Goal: Obtain resource: Obtain resource

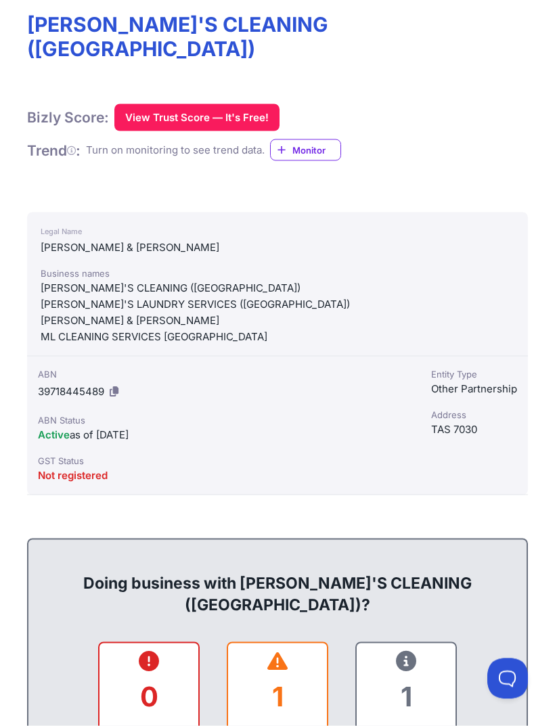
scroll to position [219, 0]
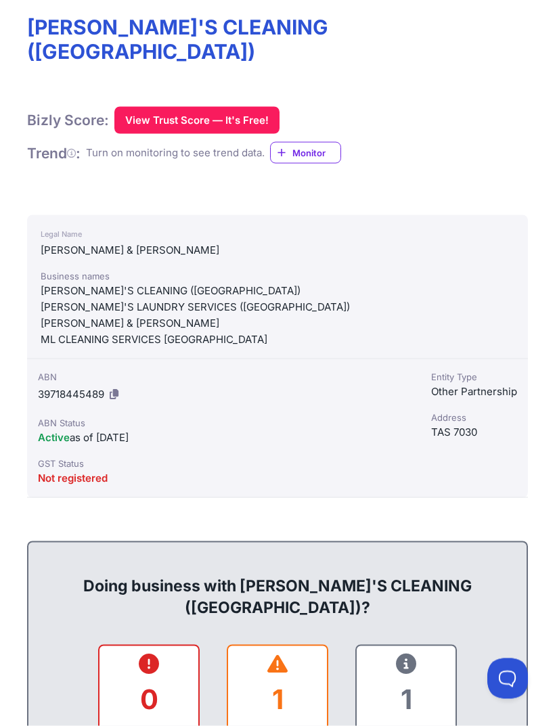
click at [121, 384] on button at bounding box center [114, 395] width 14 height 22
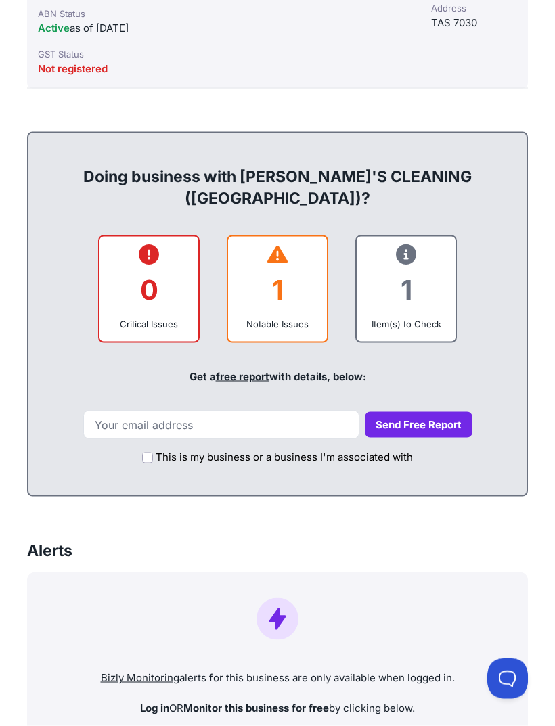
scroll to position [615, 0]
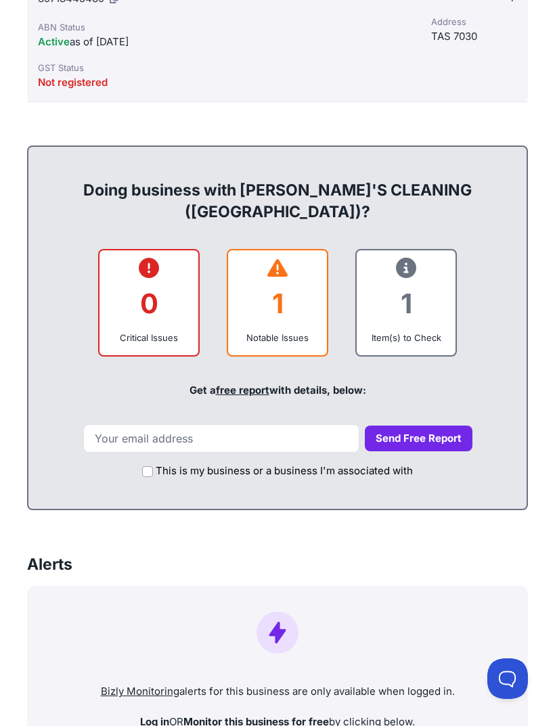
click at [299, 276] on div "1" at bounding box center [277, 303] width 77 height 55
click at [309, 276] on div "1" at bounding box center [277, 303] width 77 height 55
click at [311, 276] on div "1" at bounding box center [277, 303] width 77 height 55
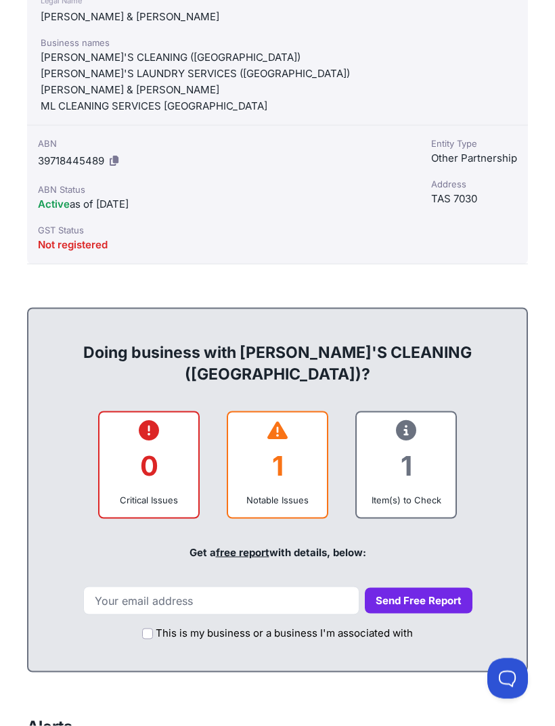
scroll to position [453, 0]
click at [430, 424] on div at bounding box center [405, 432] width 77 height 16
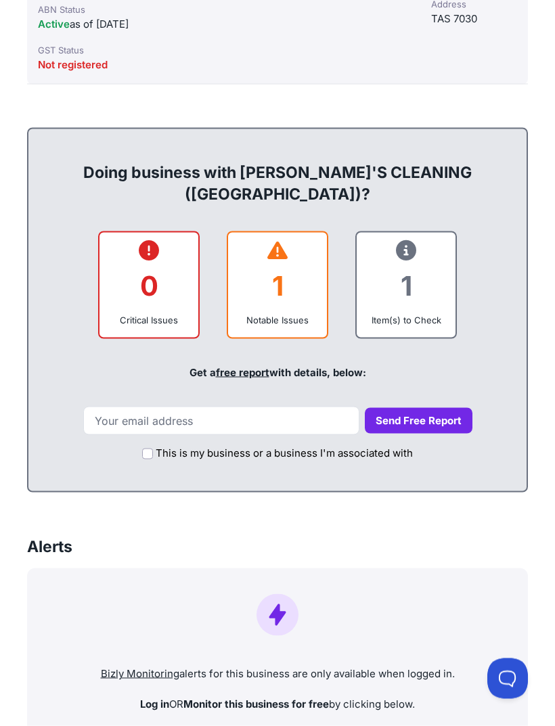
scroll to position [634, 0]
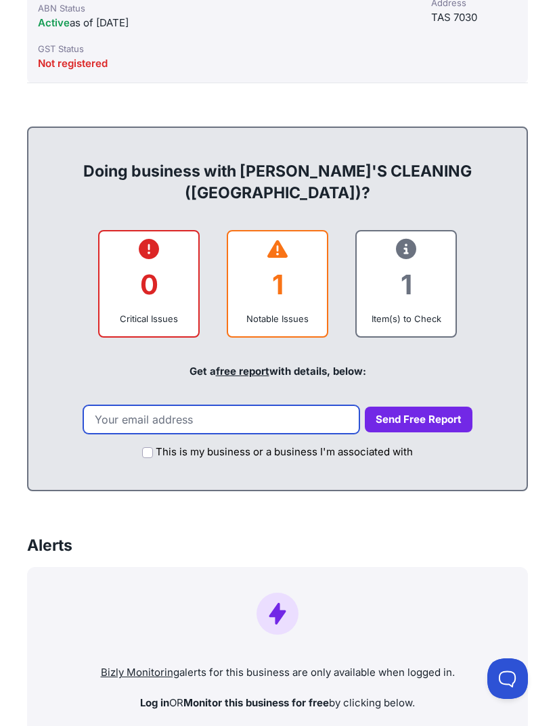
click at [290, 405] on input "email" at bounding box center [221, 419] width 276 height 28
type input "[EMAIL_ADDRESS][DOMAIN_NAME]"
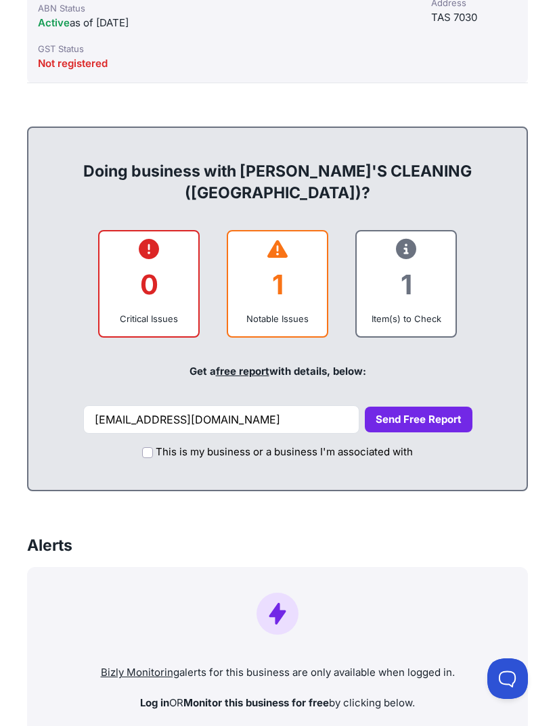
click at [432, 407] on button "Send Free Report" at bounding box center [419, 420] width 108 height 26
click at [415, 407] on button "Send Free Report" at bounding box center [419, 420] width 108 height 26
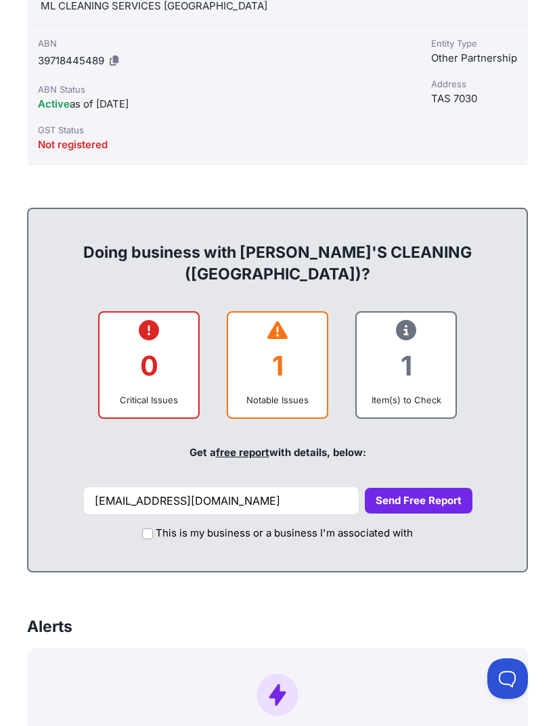
scroll to position [552, 0]
click at [404, 489] on button "Send Free Report" at bounding box center [419, 502] width 108 height 26
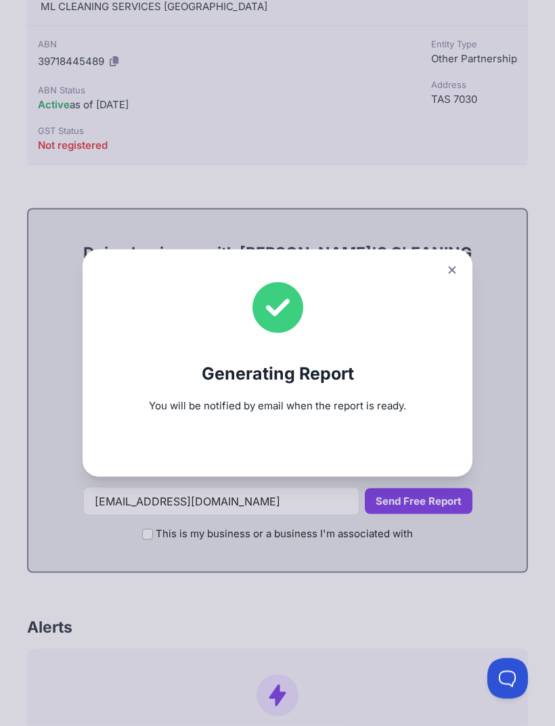
scroll to position [553, 0]
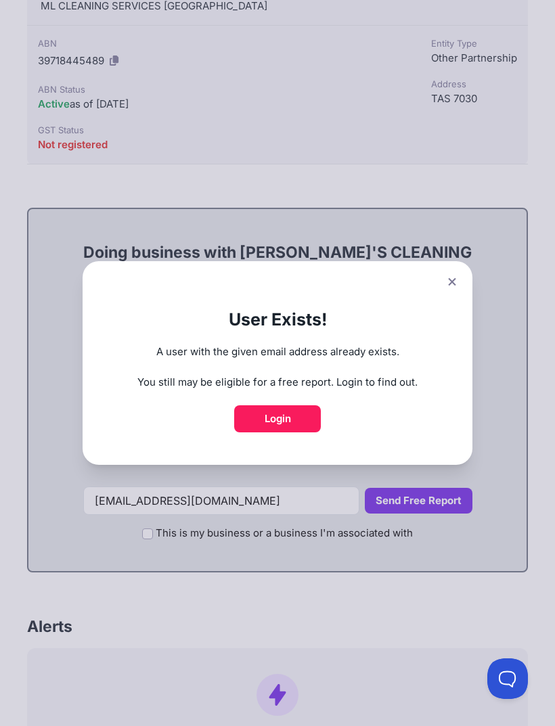
click at [446, 292] on button at bounding box center [452, 282] width 19 height 20
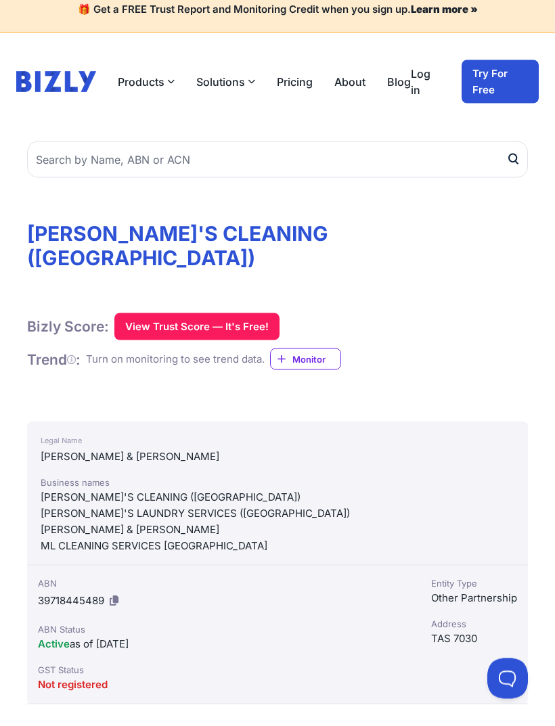
scroll to position [0, 0]
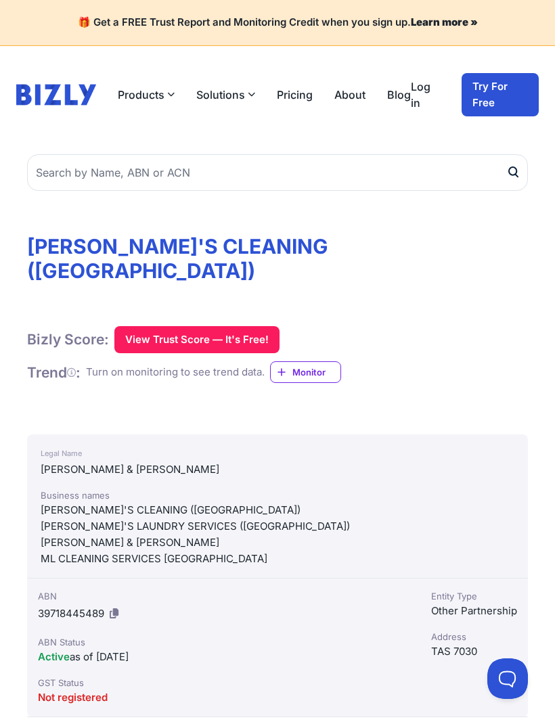
click at [221, 326] on button "View Trust Score — It's Free!" at bounding box center [196, 339] width 165 height 27
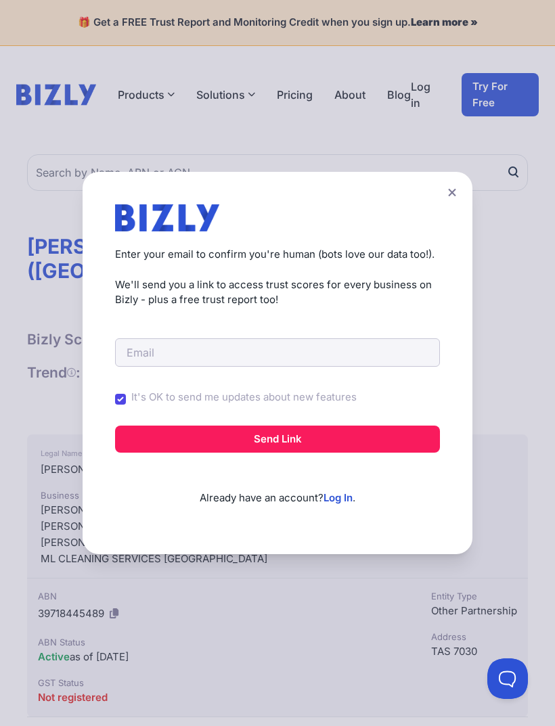
click at [453, 193] on icon at bounding box center [451, 192] width 7 height 7
